Goal: Transaction & Acquisition: Purchase product/service

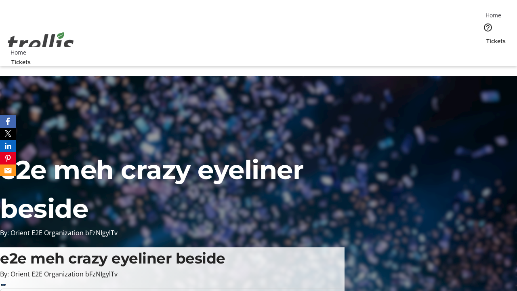
click at [486, 37] on span "Tickets" at bounding box center [495, 41] width 19 height 8
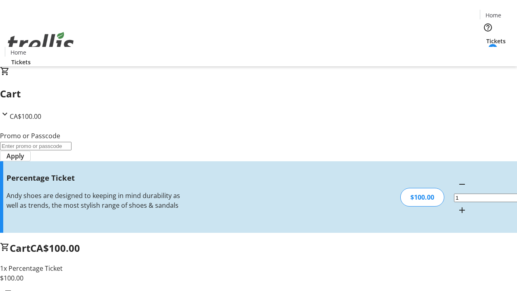
type input "BAR"
